Goal: Information Seeking & Learning: Find specific fact

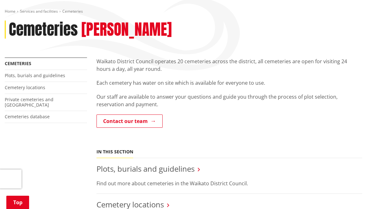
scroll to position [70, 0]
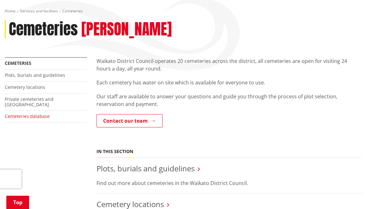
click at [44, 113] on link "Cemeteries database" at bounding box center [27, 116] width 45 height 6
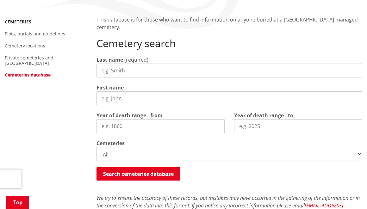
scroll to position [111, 0]
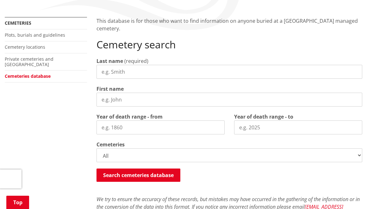
click at [102, 70] on input "Last name" at bounding box center [228, 72] width 265 height 14
type input "Solomon"
drag, startPoint x: 102, startPoint y: 70, endPoint x: 108, endPoint y: 98, distance: 27.9
click at [108, 98] on input "First name" at bounding box center [228, 100] width 265 height 14
type input "Shane"
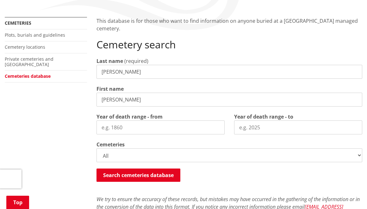
drag, startPoint x: 110, startPoint y: 110, endPoint x: 122, endPoint y: 128, distance: 21.6
click at [122, 128] on input "Year of death range - from" at bounding box center [160, 127] width 128 height 14
type input "2025"
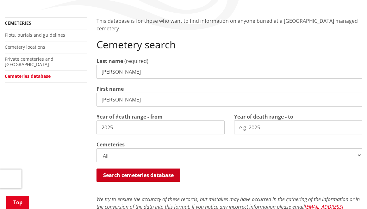
click at [132, 174] on button "Search cemeteries database" at bounding box center [138, 174] width 84 height 13
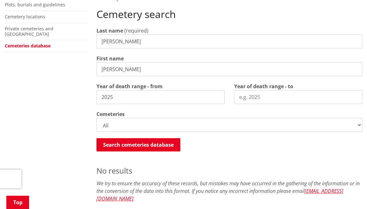
scroll to position [145, 0]
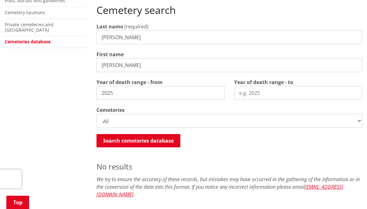
select select
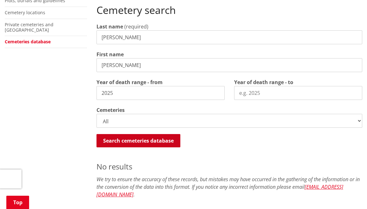
click at [147, 141] on button "Search cemeteries database" at bounding box center [138, 140] width 84 height 13
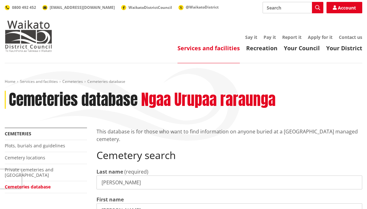
scroll to position [0, 0]
